Goal: Information Seeking & Learning: Learn about a topic

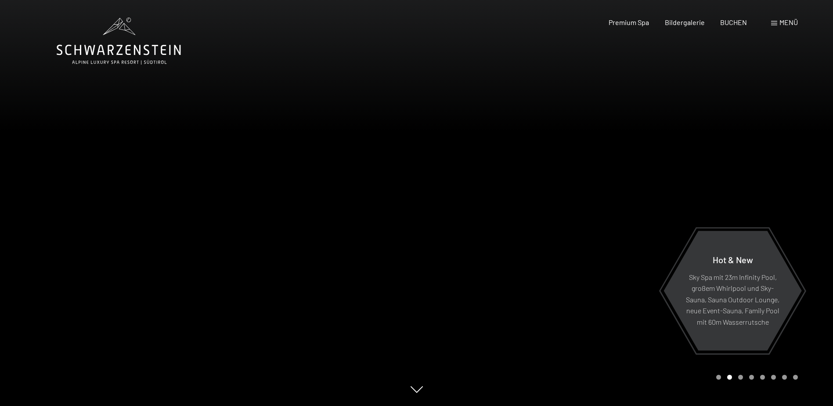
click at [776, 23] on span at bounding box center [774, 23] width 6 height 4
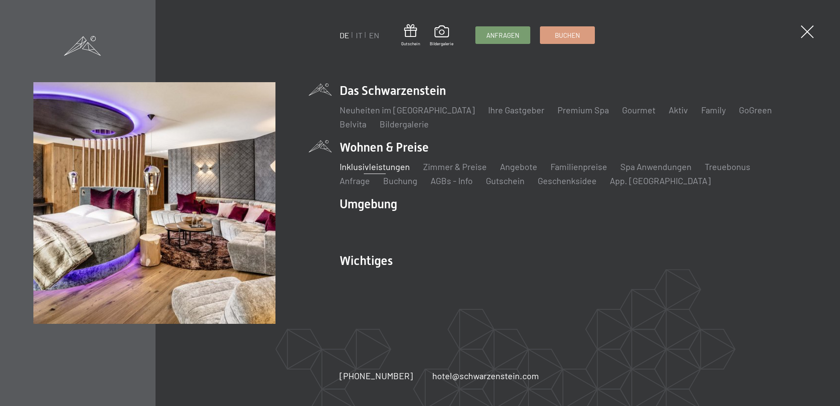
click at [364, 168] on link "Inklusivleistungen" at bounding box center [374, 166] width 70 height 11
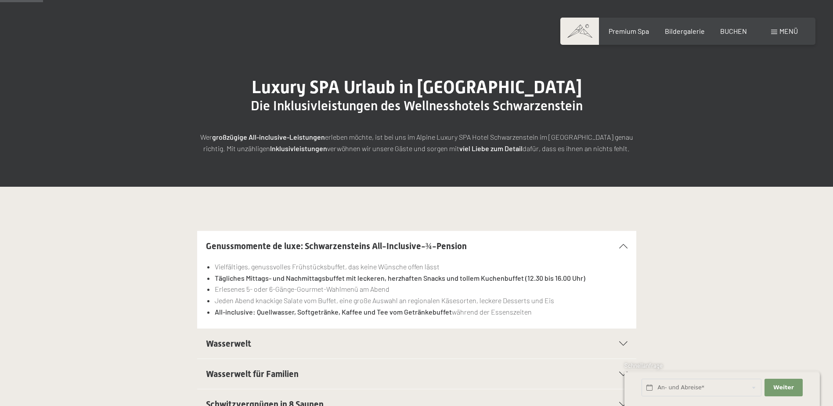
scroll to position [132, 0]
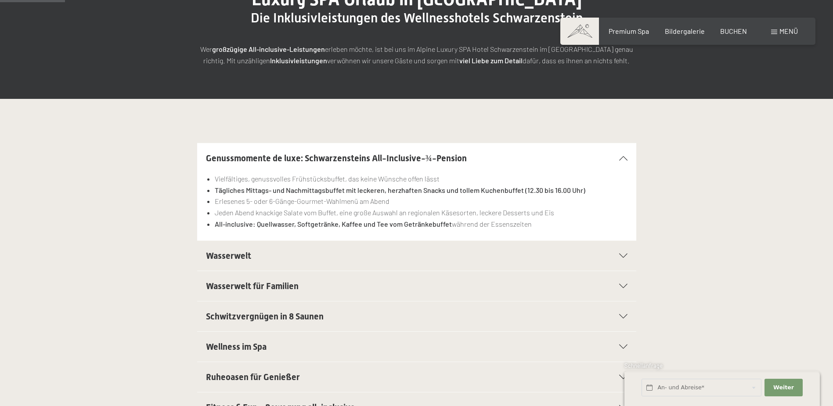
click at [614, 256] on div at bounding box center [617, 255] width 19 height 4
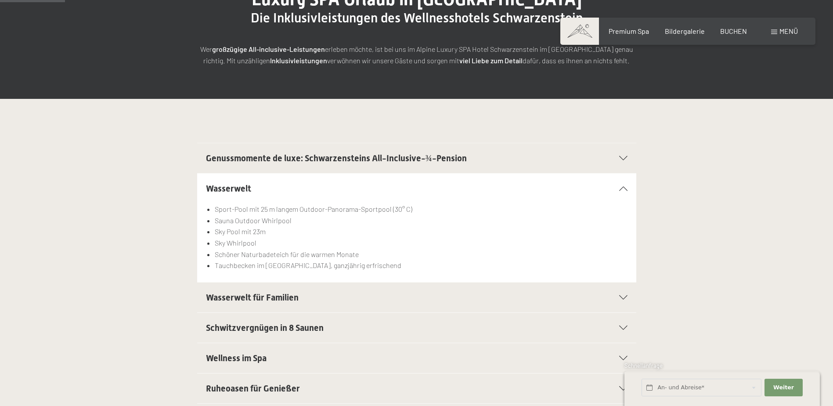
click at [621, 329] on icon at bounding box center [623, 327] width 8 height 4
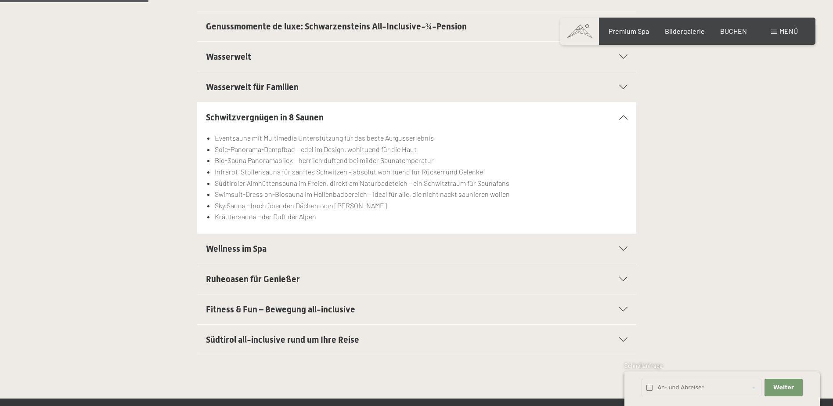
scroll to position [307, 0]
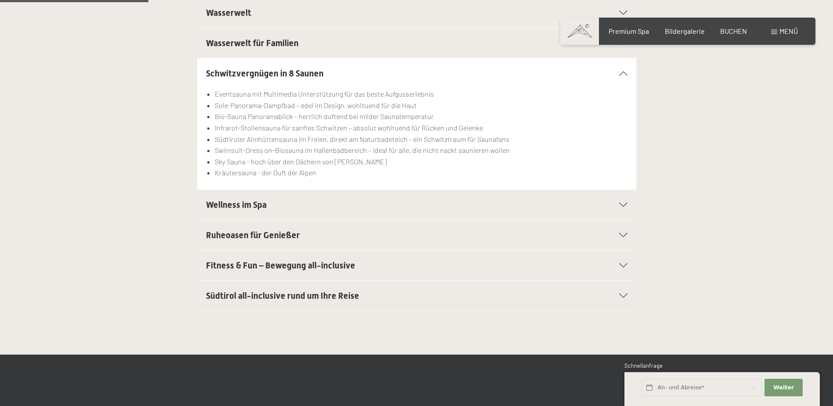
click at [329, 296] on span "Südtirol all-inclusive rund um Ihre Reise" at bounding box center [282, 295] width 153 height 11
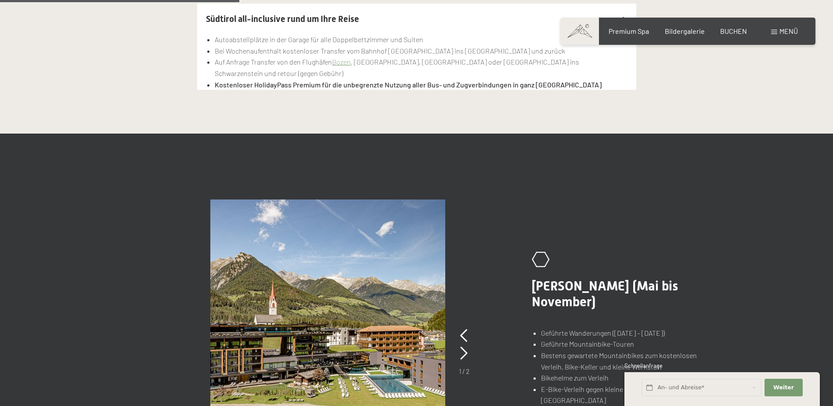
scroll to position [527, 0]
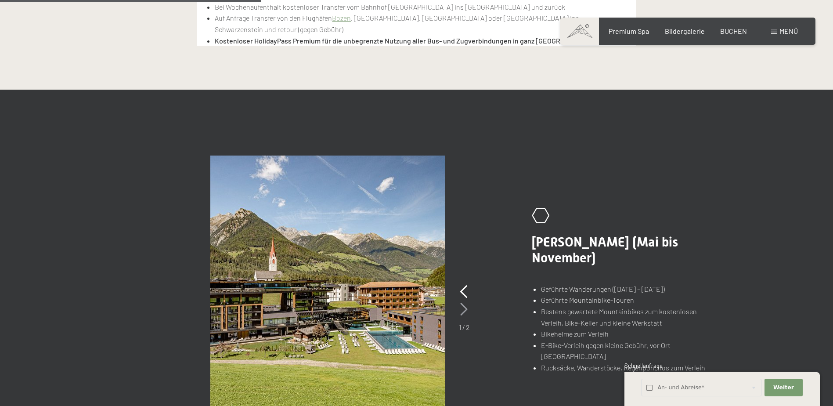
click at [466, 308] on icon at bounding box center [463, 309] width 7 height 13
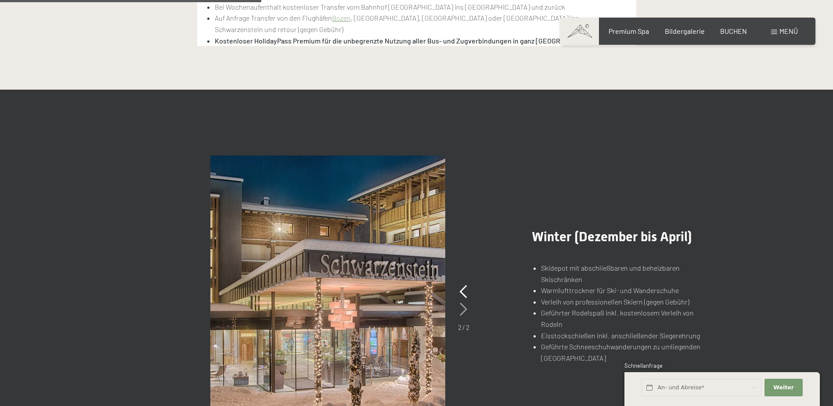
click at [466, 308] on icon at bounding box center [463, 309] width 7 height 13
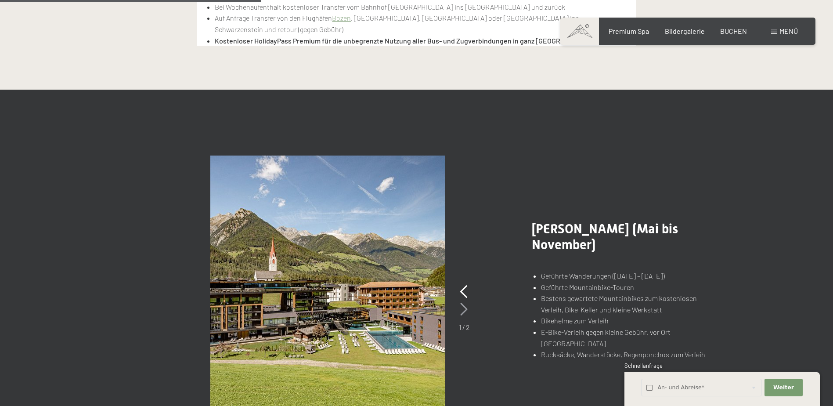
click at [466, 308] on icon at bounding box center [463, 309] width 7 height 13
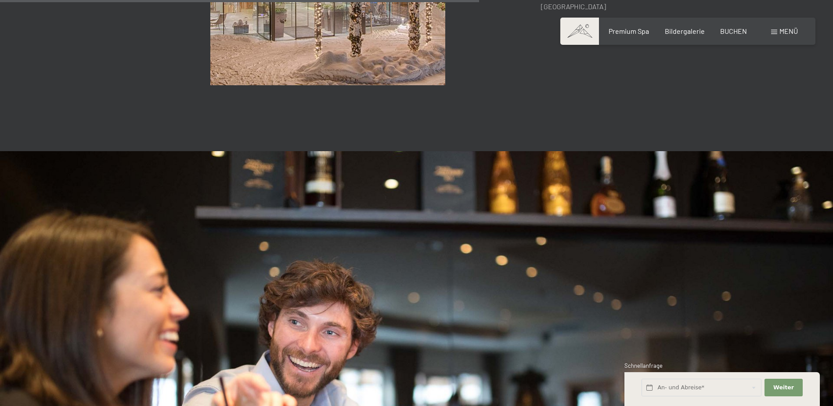
scroll to position [1054, 0]
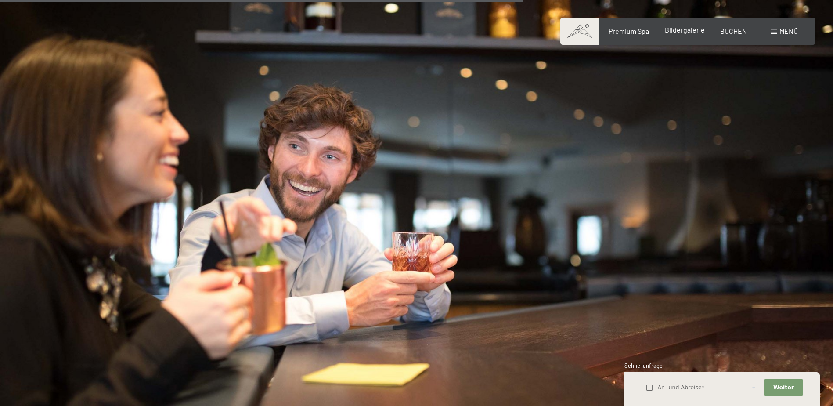
click at [691, 32] on span "Bildergalerie" at bounding box center [685, 29] width 40 height 8
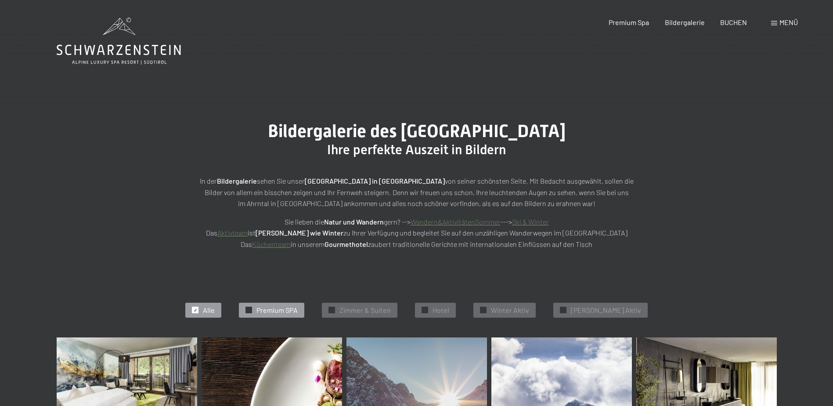
click at [291, 308] on span "Premium SPA" at bounding box center [276, 310] width 41 height 10
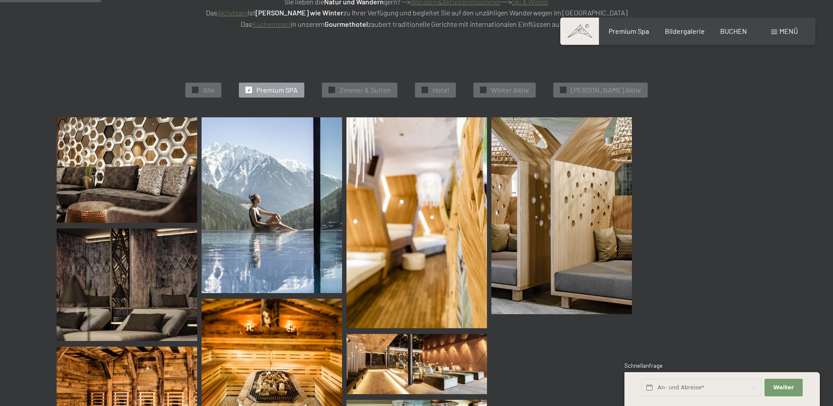
scroll to position [221, 0]
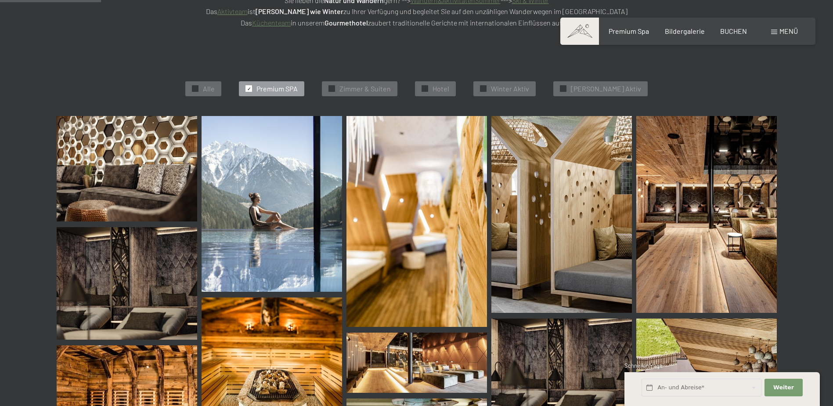
click at [133, 177] on img at bounding box center [127, 168] width 141 height 105
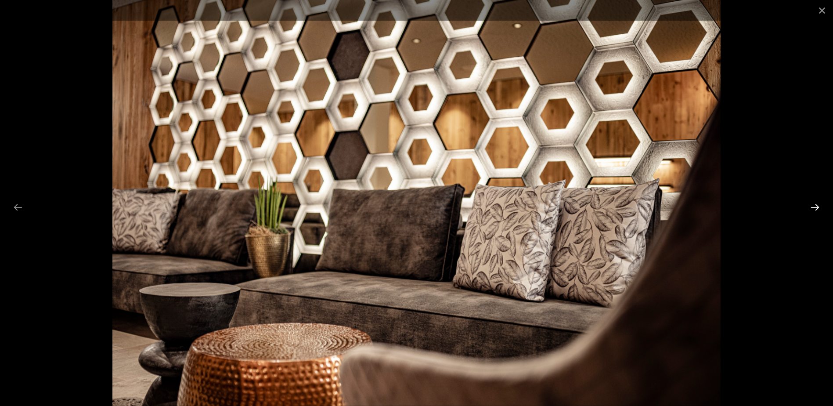
click at [820, 207] on button "Next slide" at bounding box center [815, 206] width 18 height 17
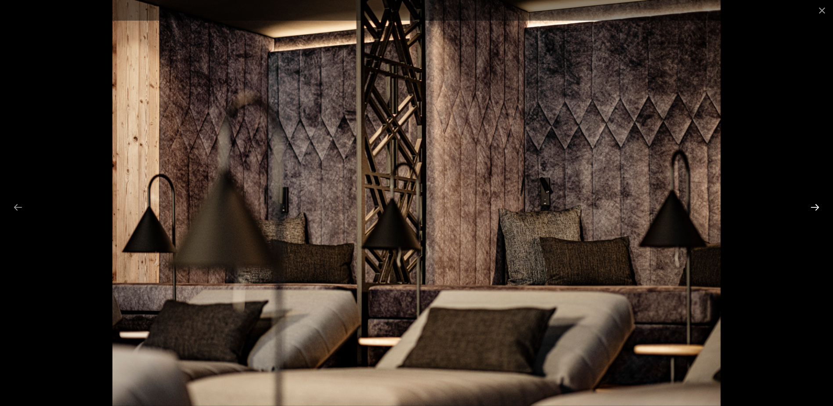
click at [818, 207] on button "Next slide" at bounding box center [815, 206] width 18 height 17
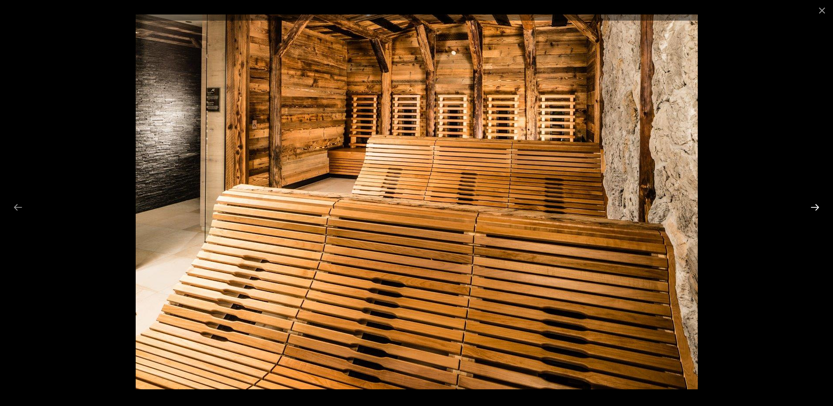
click at [818, 207] on button "Next slide" at bounding box center [815, 206] width 18 height 17
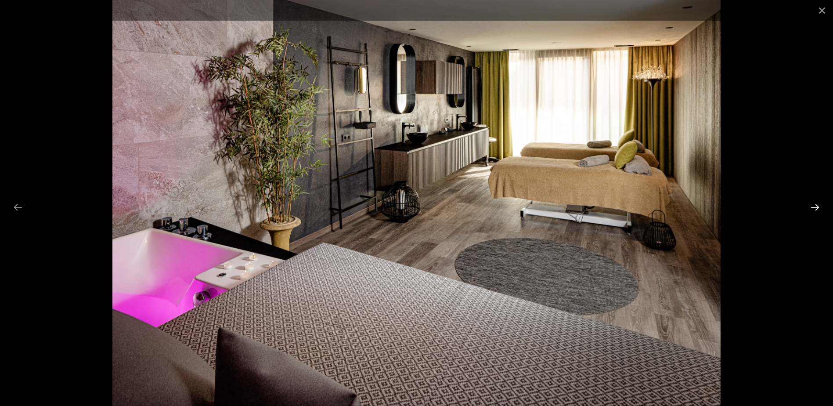
click at [818, 207] on button "Next slide" at bounding box center [815, 206] width 18 height 17
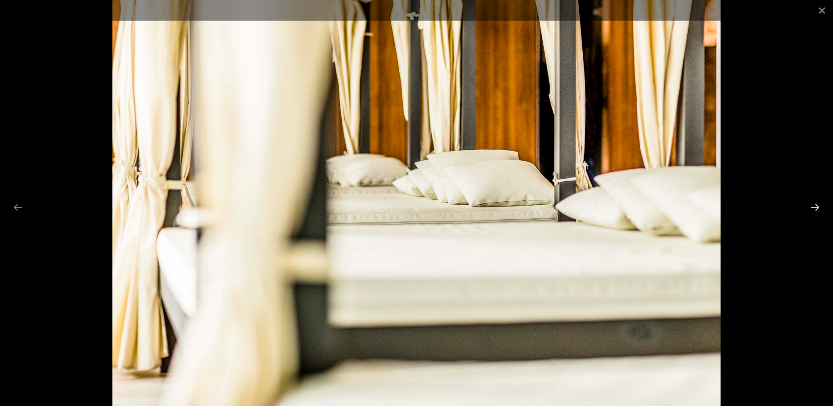
click at [818, 207] on button "Next slide" at bounding box center [815, 206] width 18 height 17
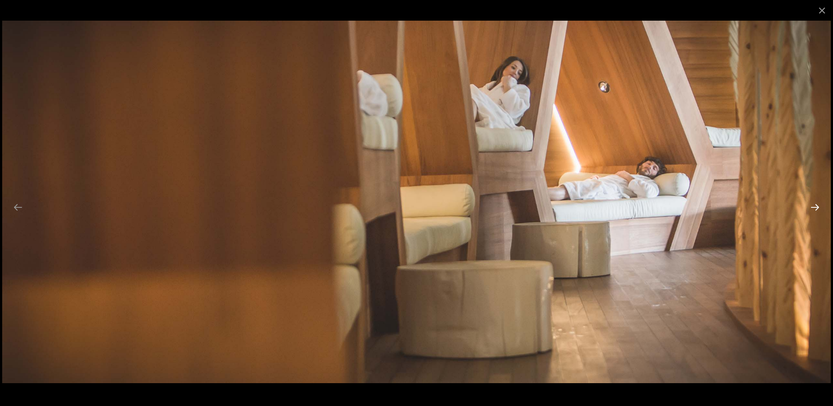
click at [818, 207] on button "Next slide" at bounding box center [815, 206] width 18 height 17
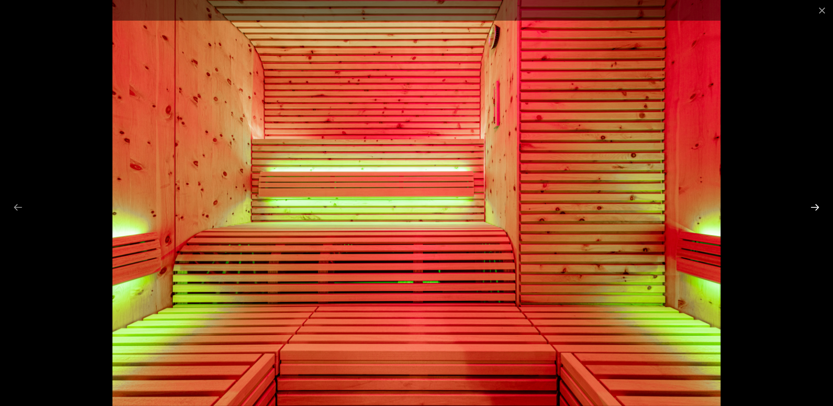
click at [818, 207] on button "Next slide" at bounding box center [815, 206] width 18 height 17
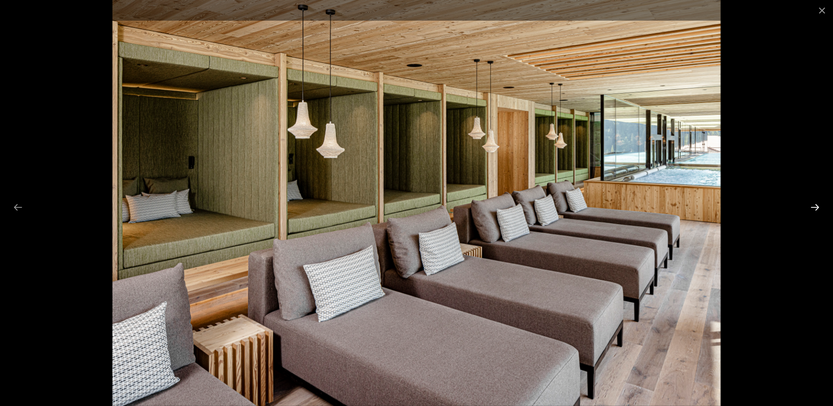
click at [818, 207] on button "Next slide" at bounding box center [815, 206] width 18 height 17
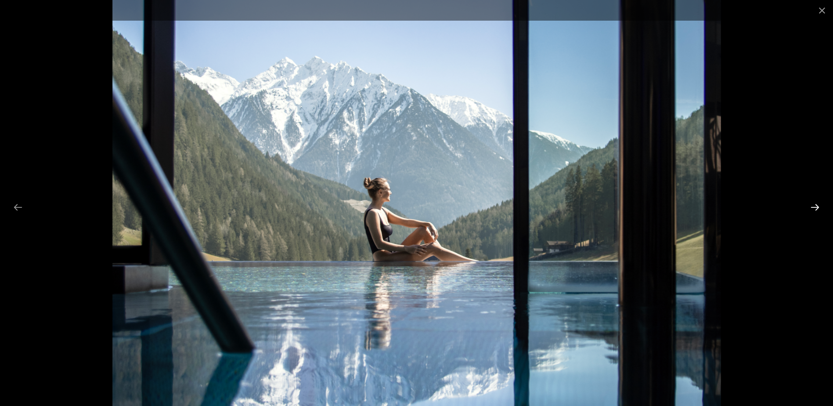
click at [818, 207] on button "Next slide" at bounding box center [815, 206] width 18 height 17
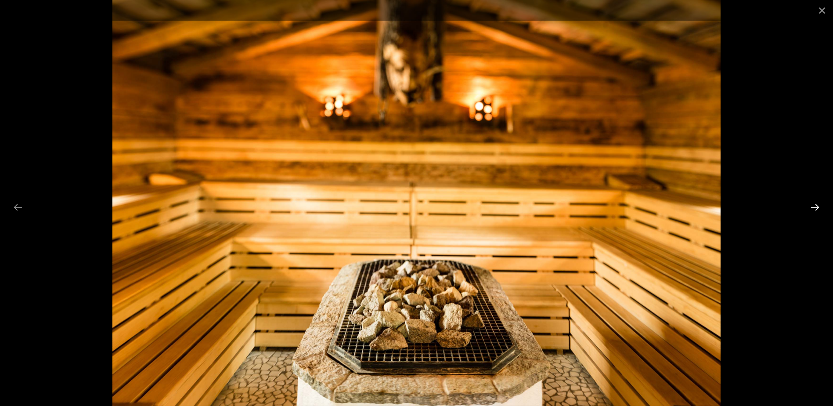
click at [818, 207] on button "Next slide" at bounding box center [815, 206] width 18 height 17
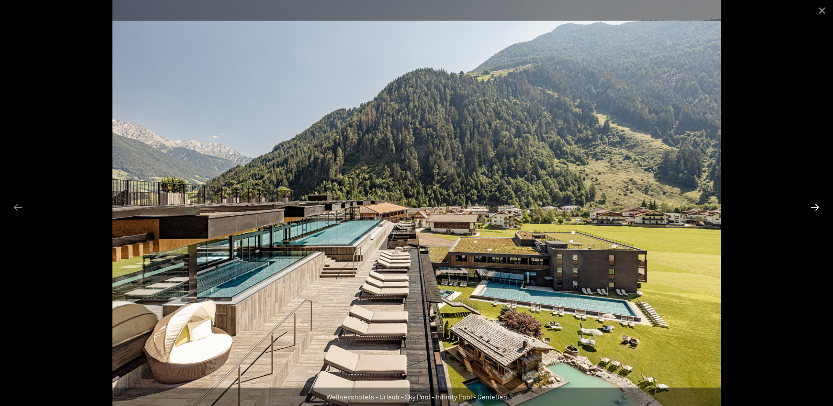
click at [818, 207] on button "Next slide" at bounding box center [815, 206] width 18 height 17
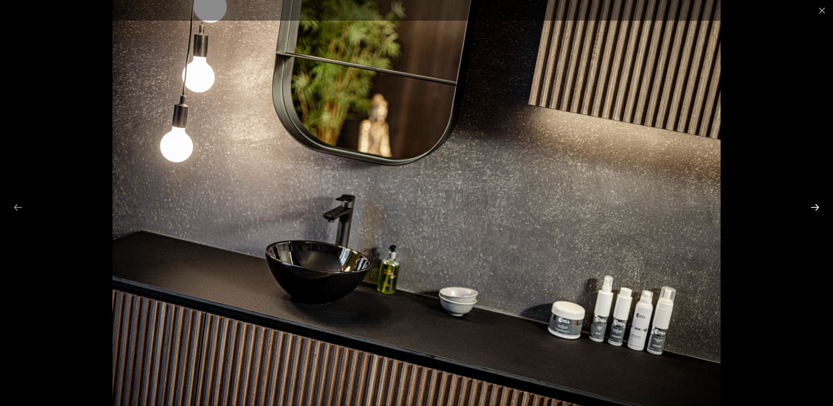
click at [818, 207] on button "Next slide" at bounding box center [815, 206] width 18 height 17
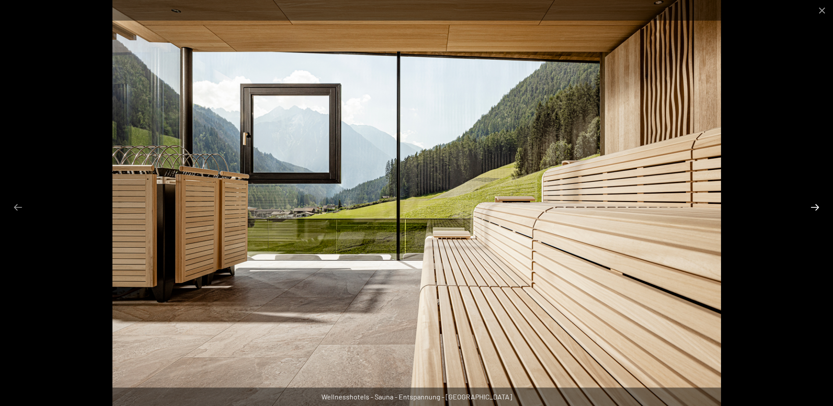
click at [818, 207] on button "Next slide" at bounding box center [815, 206] width 18 height 17
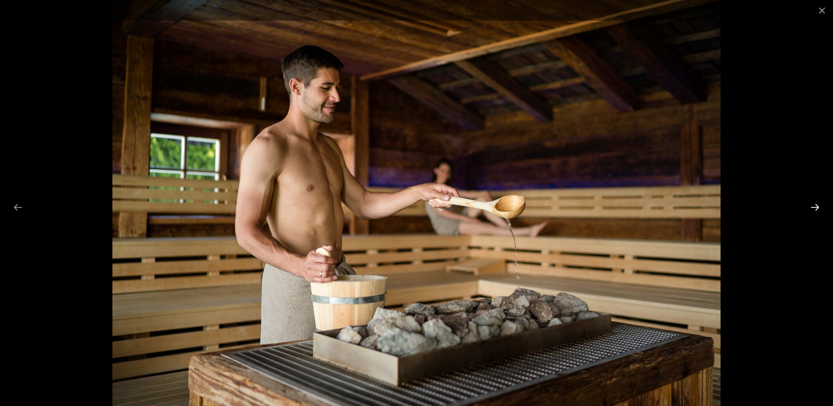
click at [818, 207] on button "Next slide" at bounding box center [815, 206] width 18 height 17
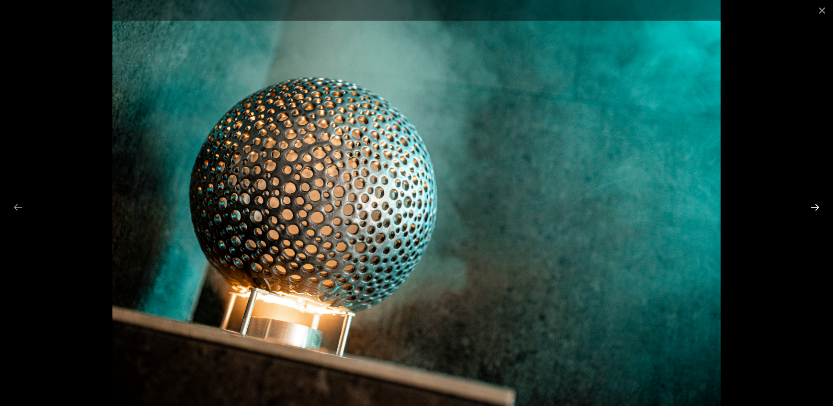
click at [818, 207] on button "Next slide" at bounding box center [815, 206] width 18 height 17
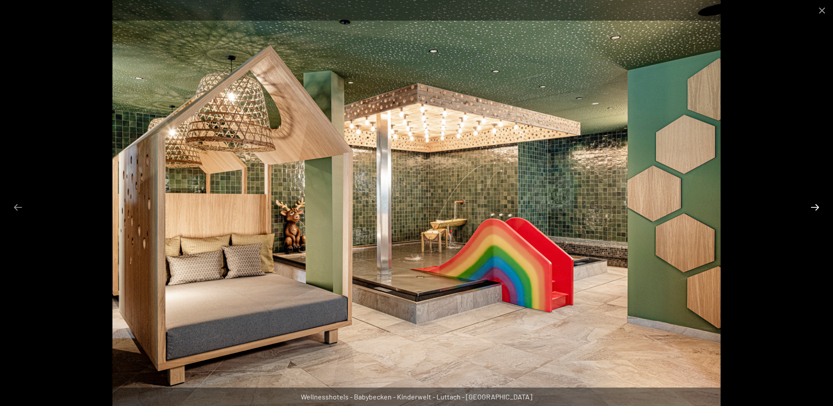
click at [818, 207] on button "Next slide" at bounding box center [815, 206] width 18 height 17
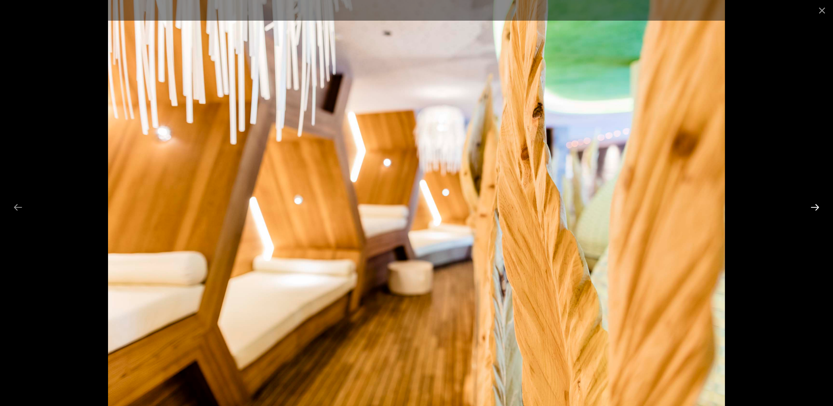
click at [818, 207] on button "Next slide" at bounding box center [815, 206] width 18 height 17
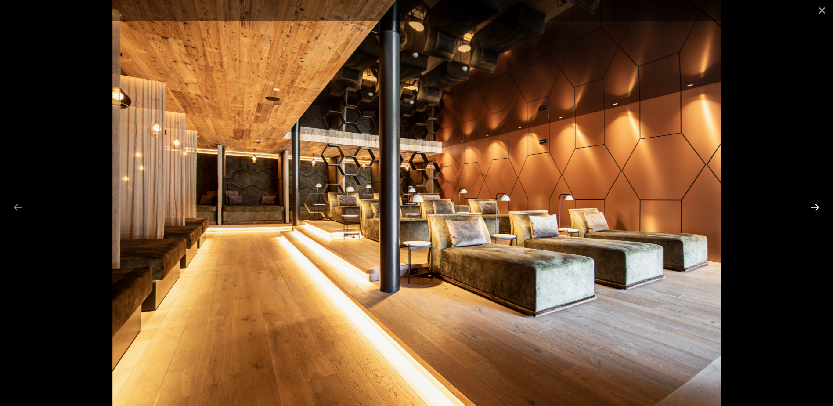
click at [818, 207] on button "Next slide" at bounding box center [815, 206] width 18 height 17
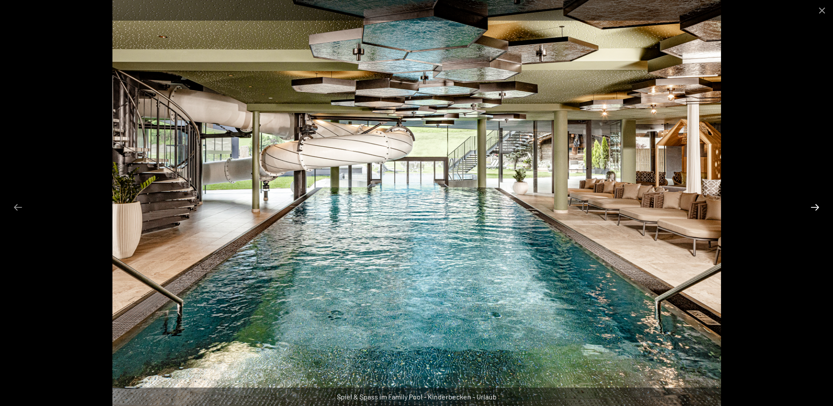
click at [818, 207] on button "Next slide" at bounding box center [815, 206] width 18 height 17
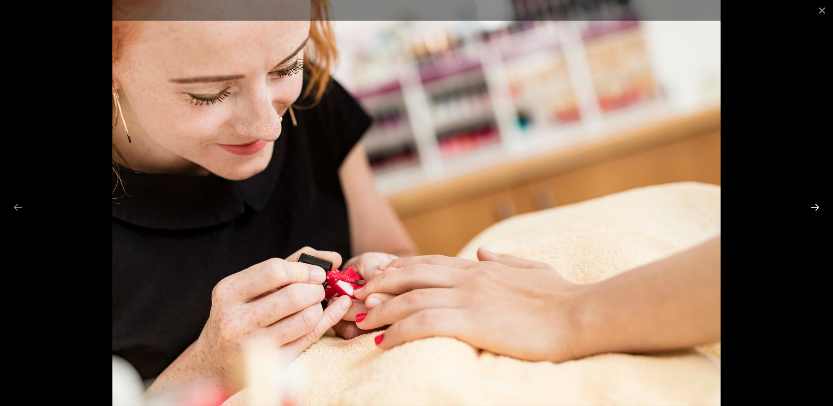
click at [818, 207] on button "Next slide" at bounding box center [815, 206] width 18 height 17
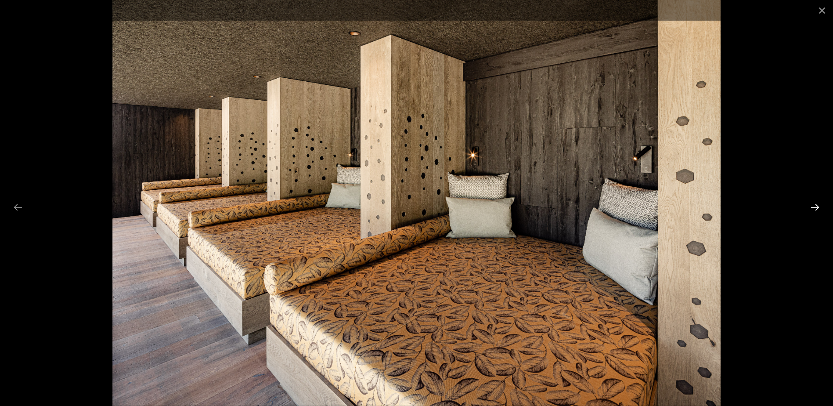
click at [818, 207] on button "Next slide" at bounding box center [815, 206] width 18 height 17
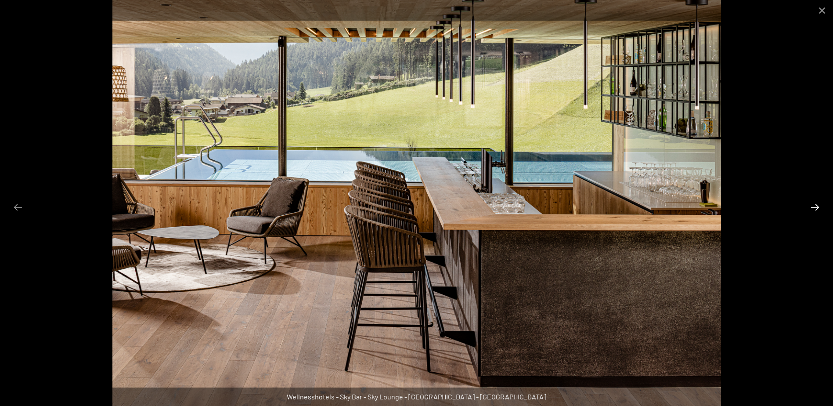
click at [818, 207] on button "Next slide" at bounding box center [815, 206] width 18 height 17
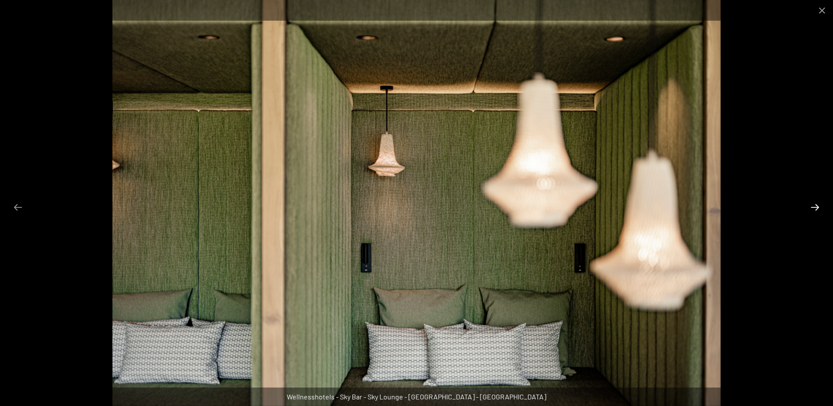
click at [818, 207] on button "Next slide" at bounding box center [815, 206] width 18 height 17
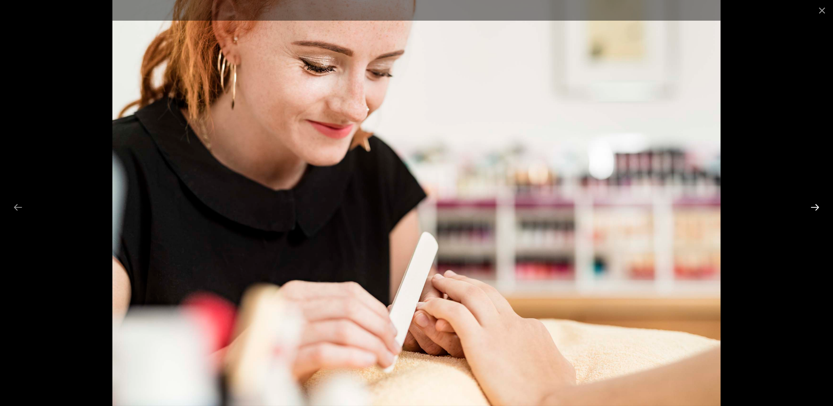
click at [818, 207] on button "Next slide" at bounding box center [815, 206] width 18 height 17
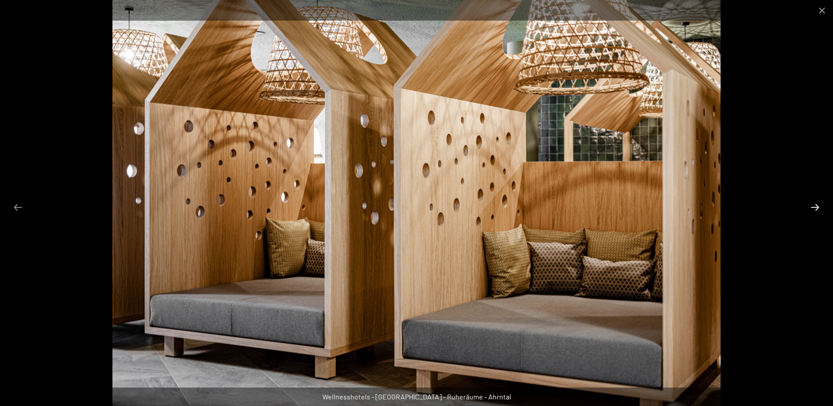
click at [818, 207] on button "Next slide" at bounding box center [815, 206] width 18 height 17
